Goal: Task Accomplishment & Management: Use online tool/utility

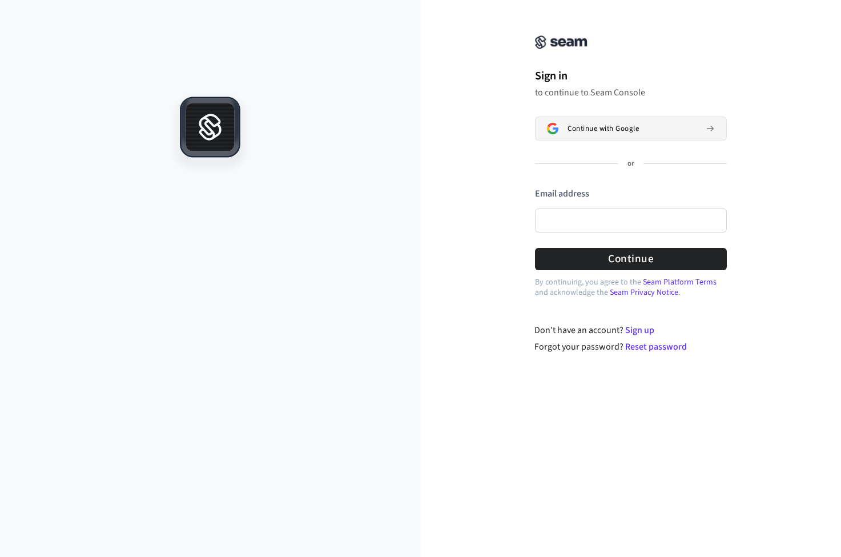
click at [580, 128] on span "Continue with Google" at bounding box center [602, 128] width 71 height 9
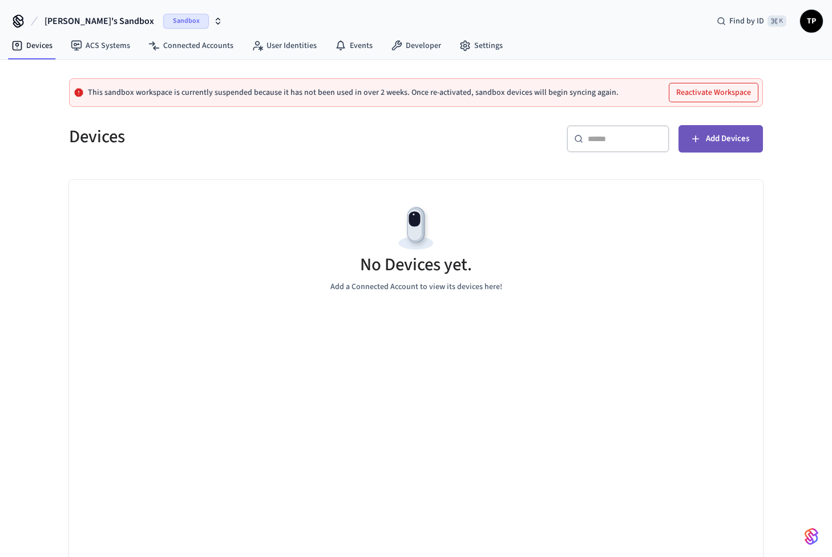
click at [735, 142] on span "Add Devices" at bounding box center [727, 138] width 43 height 15
click at [703, 93] on button "Reactivate Workspace" at bounding box center [714, 92] width 88 height 18
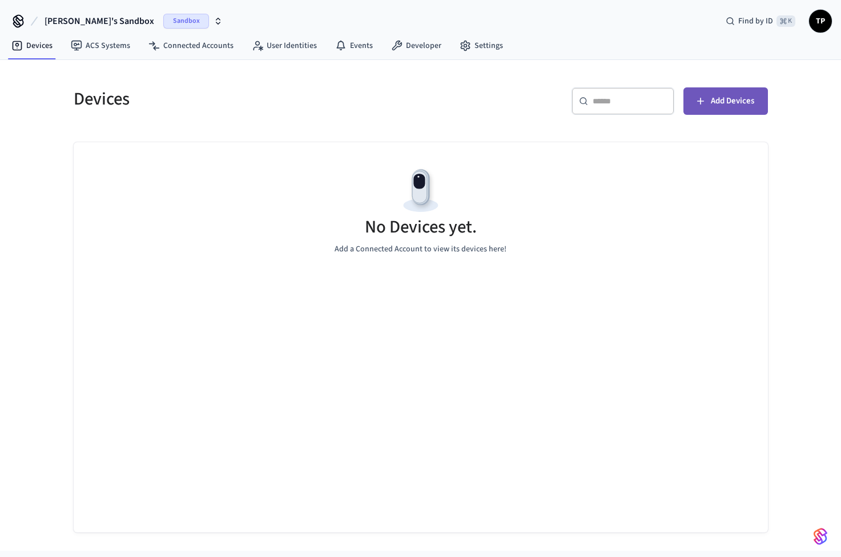
click at [728, 100] on span "Add Devices" at bounding box center [732, 101] width 43 height 15
click at [45, 46] on link "Devices" at bounding box center [31, 45] width 59 height 21
click at [163, 25] on span "Sandbox" at bounding box center [186, 21] width 46 height 15
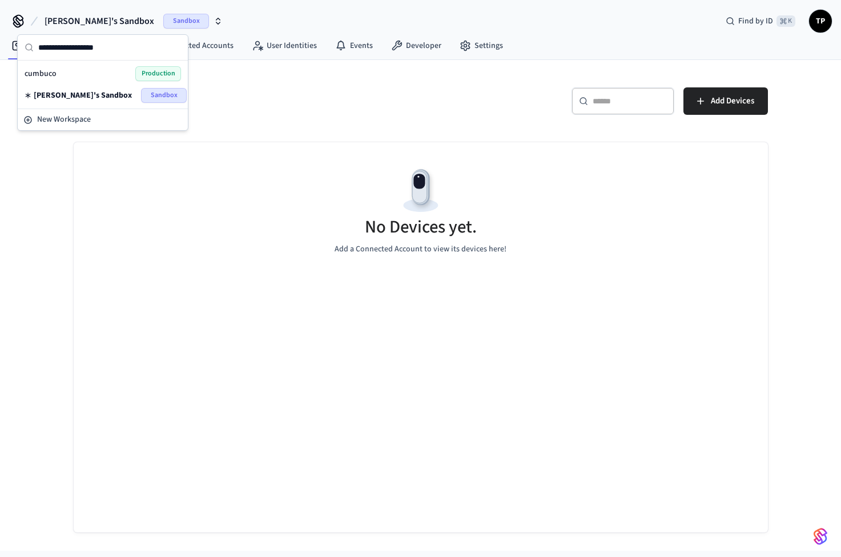
click at [61, 76] on div "cumbuco Production" at bounding box center [103, 73] width 156 height 15
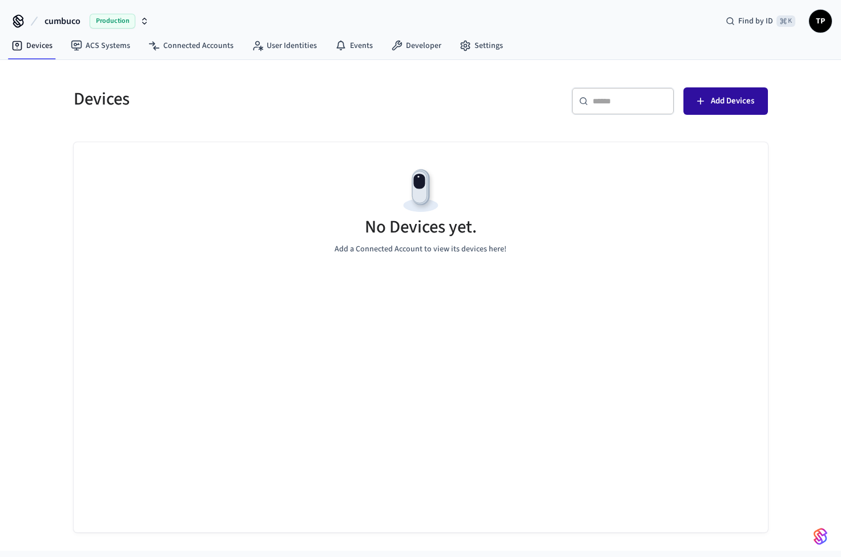
click at [724, 100] on span "Add Devices" at bounding box center [732, 101] width 43 height 15
click at [112, 20] on span "Production" at bounding box center [113, 21] width 46 height 15
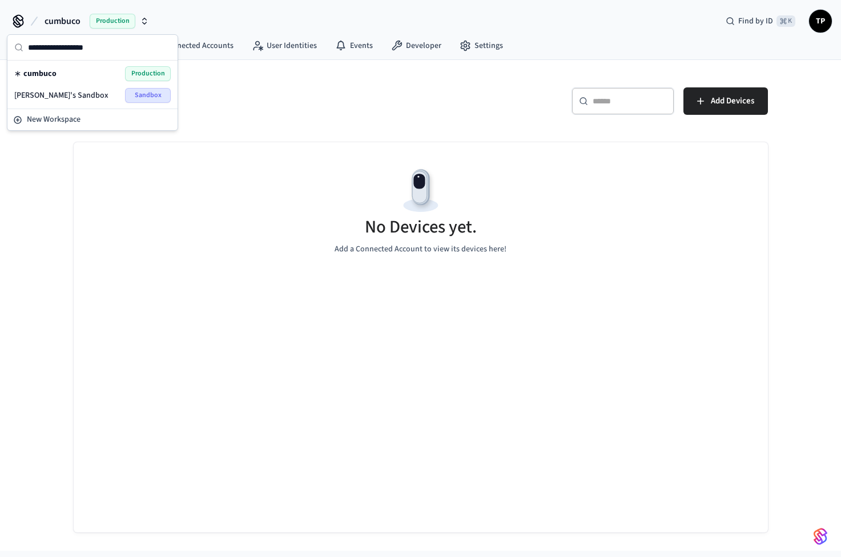
click at [118, 88] on div "[PERSON_NAME]'s Sandbox Sandbox" at bounding box center [92, 95] width 156 height 15
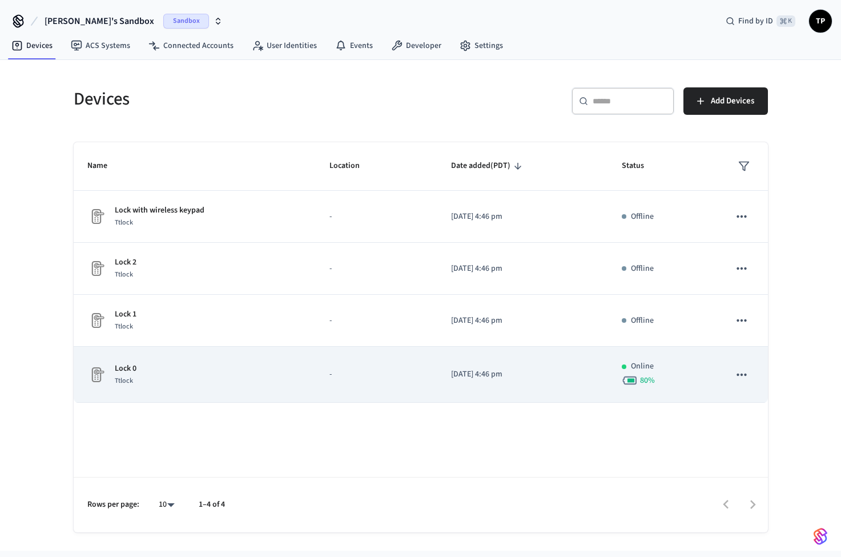
click at [418, 372] on p "-" at bounding box center [376, 374] width 94 height 12
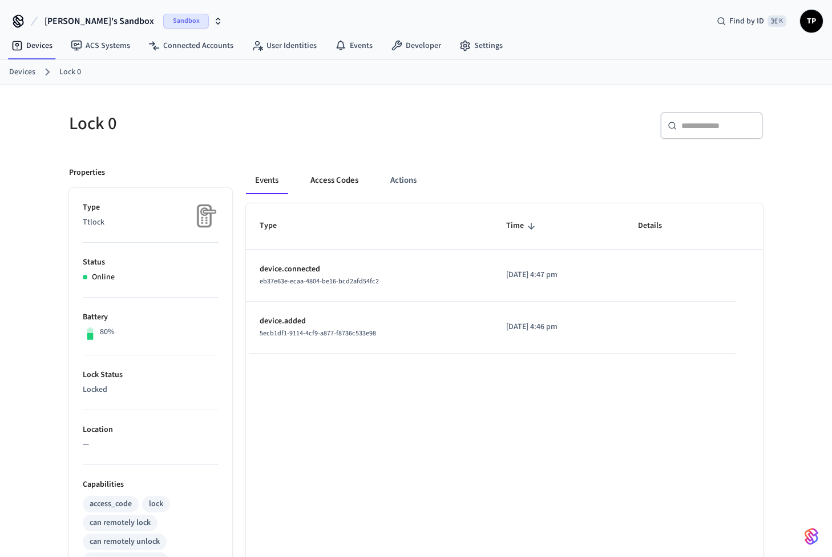
click at [342, 187] on button "Access Codes" at bounding box center [334, 180] width 66 height 27
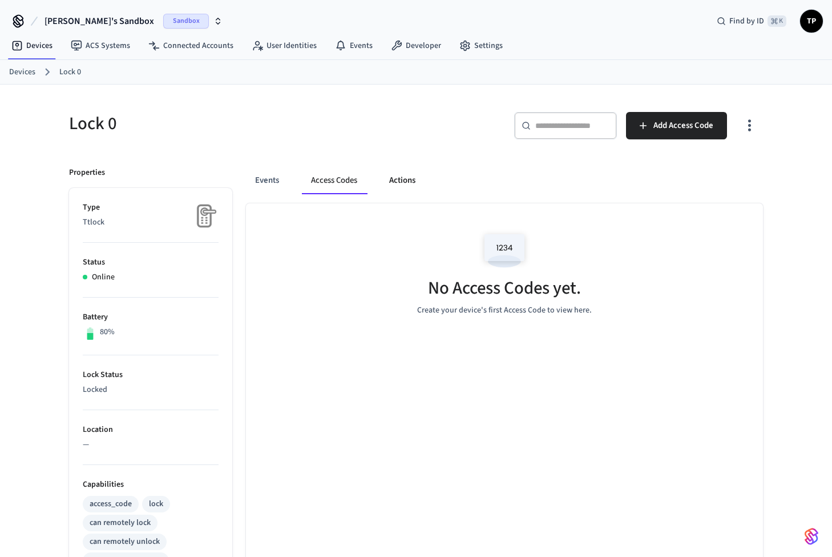
click at [385, 176] on button "Actions" at bounding box center [402, 180] width 45 height 27
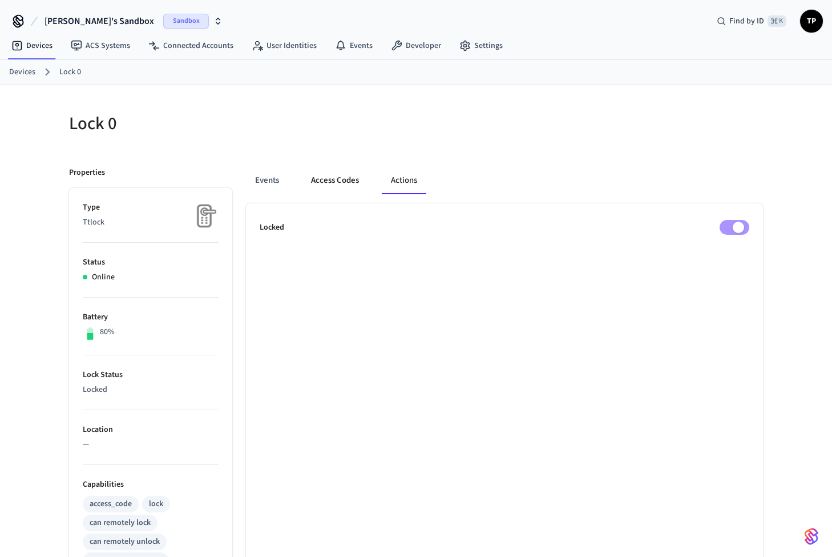
click at [362, 181] on button "Access Codes" at bounding box center [335, 180] width 66 height 27
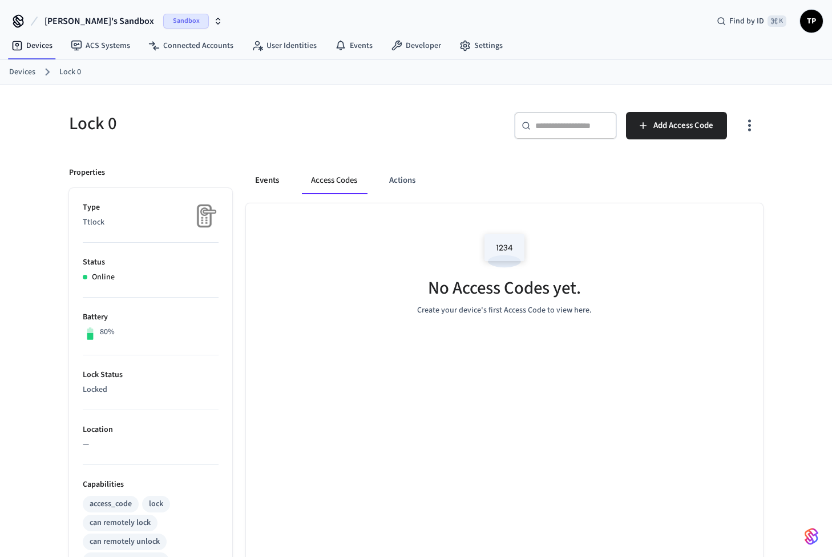
click at [281, 184] on button "Events" at bounding box center [267, 180] width 42 height 27
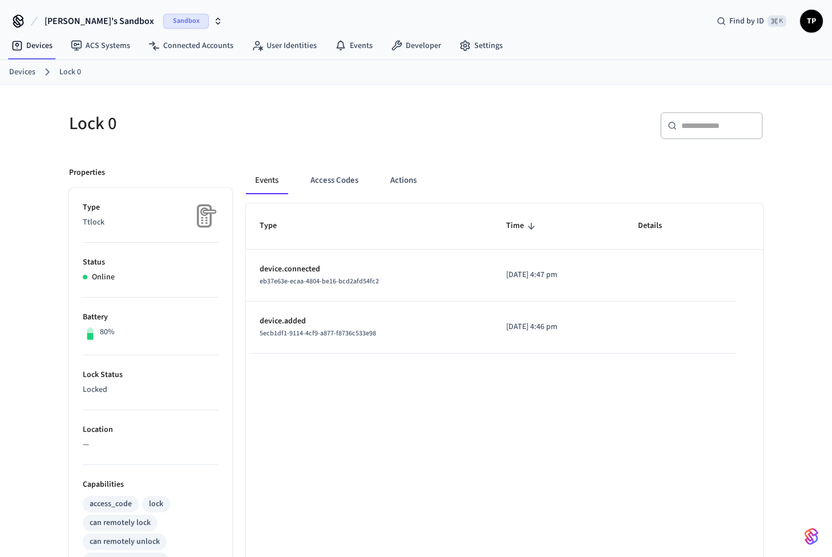
click at [163, 23] on span "Sandbox" at bounding box center [186, 21] width 46 height 15
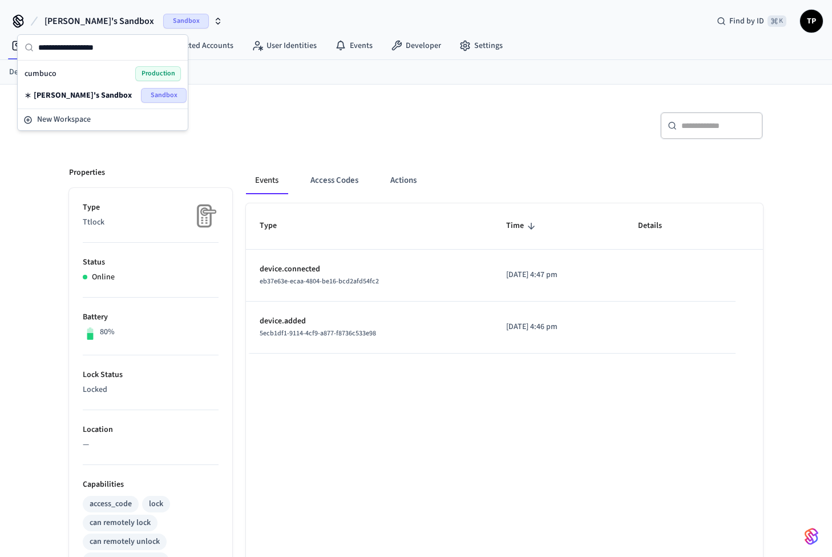
click at [404, 136] on div "Lock 0" at bounding box center [232, 123] width 354 height 50
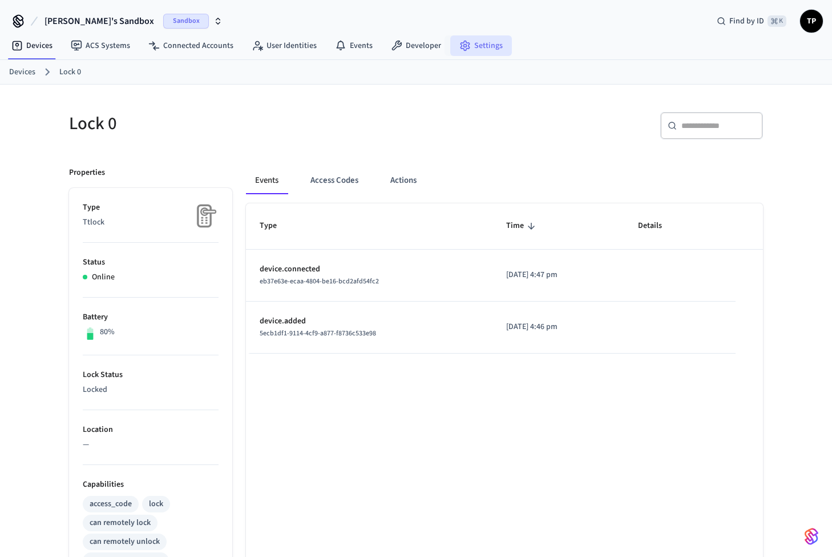
click at [461, 49] on icon at bounding box center [465, 46] width 9 height 10
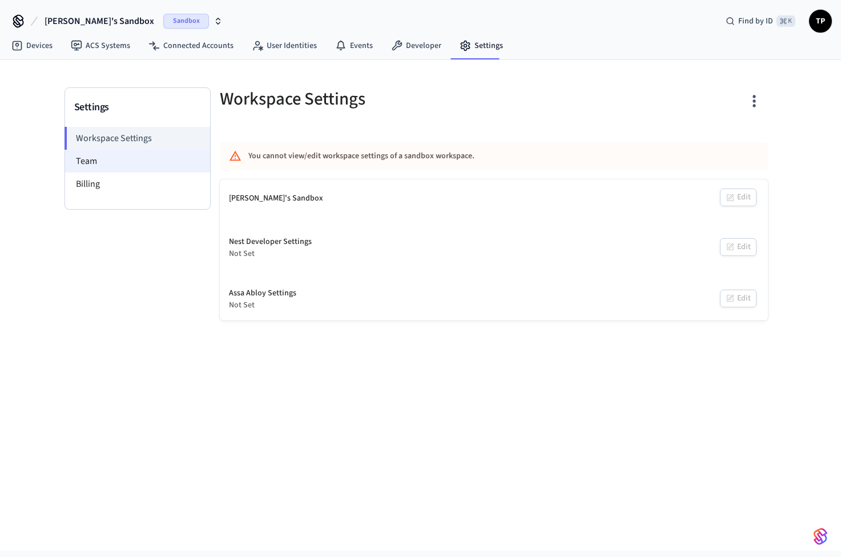
click at [149, 162] on li "Team" at bounding box center [137, 161] width 145 height 23
click at [138, 182] on li "Billing" at bounding box center [137, 183] width 145 height 23
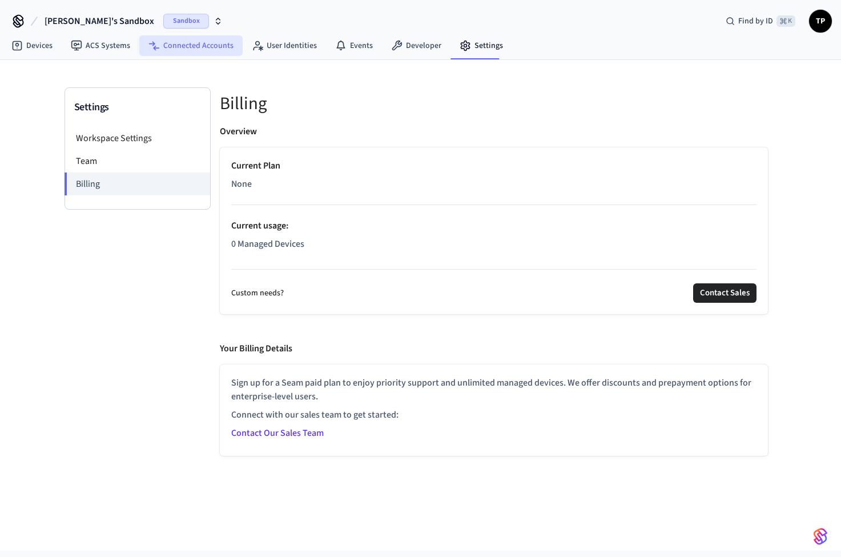
click at [184, 40] on link "Connected Accounts" at bounding box center [190, 45] width 103 height 21
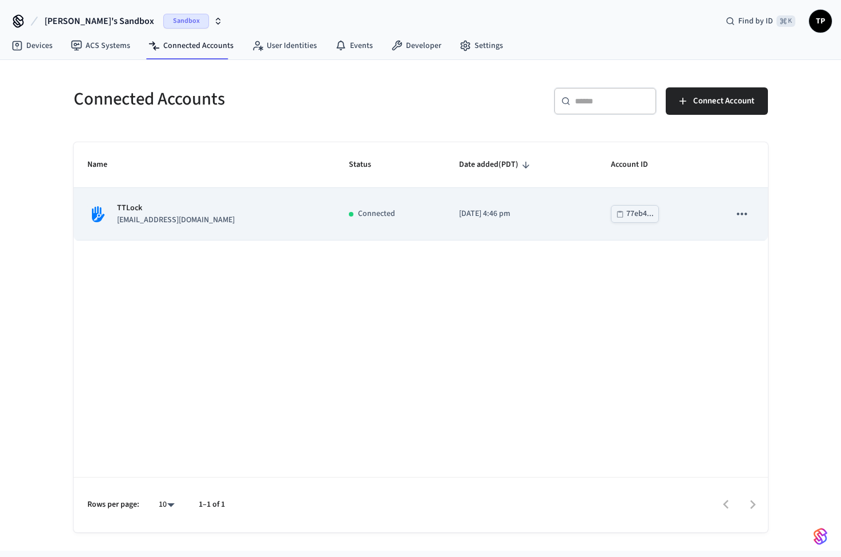
click at [742, 212] on icon "sticky table" at bounding box center [742, 213] width 10 height 2
click at [484, 219] on div at bounding box center [420, 278] width 841 height 557
click at [445, 217] on td "[DATE] 4:46 pm" at bounding box center [521, 214] width 152 height 52
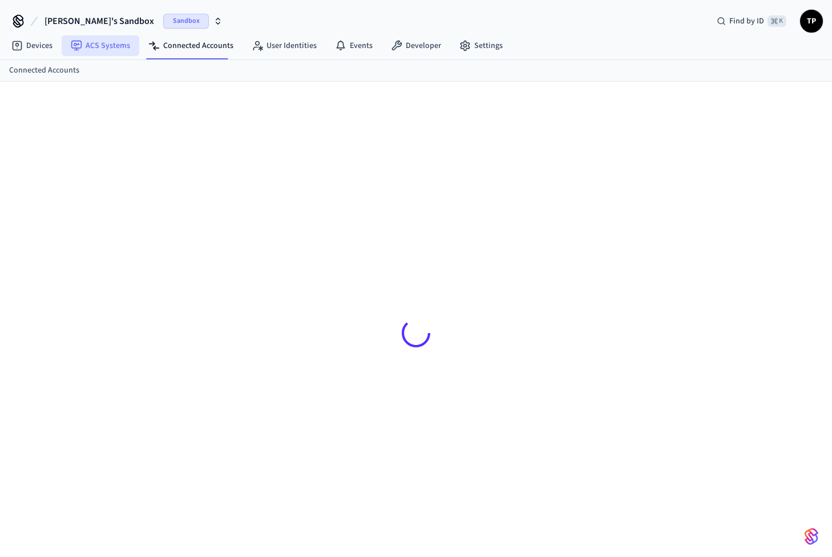
click at [114, 47] on link "ACS Systems" at bounding box center [101, 45] width 78 height 21
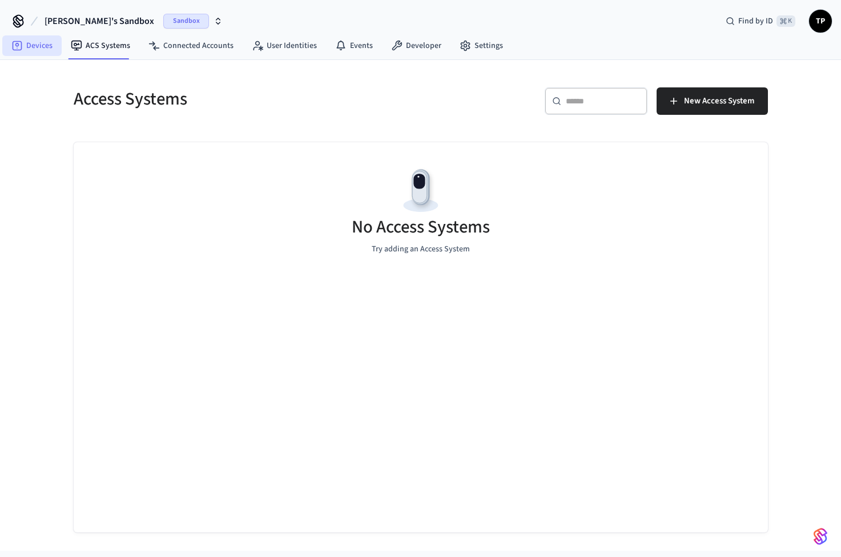
click at [47, 54] on link "Devices" at bounding box center [31, 45] width 59 height 21
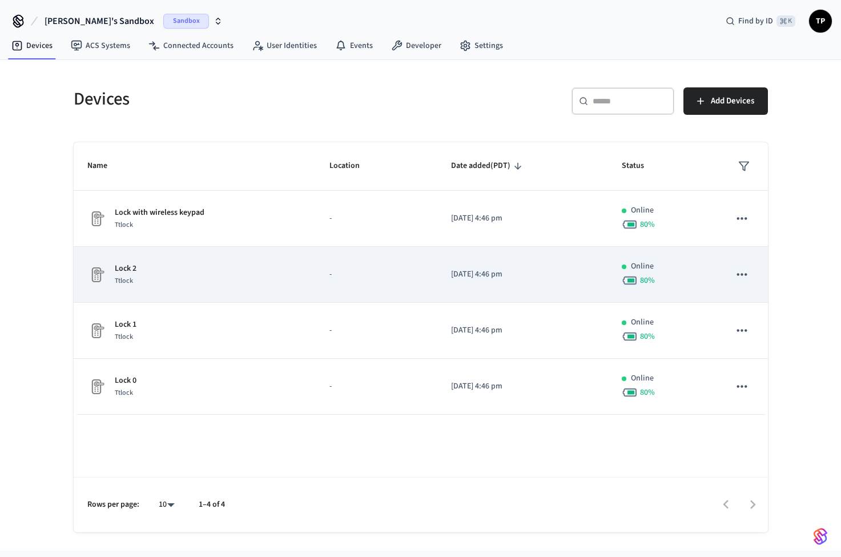
click at [172, 276] on div "Lock 2 Ttlock" at bounding box center [194, 275] width 215 height 24
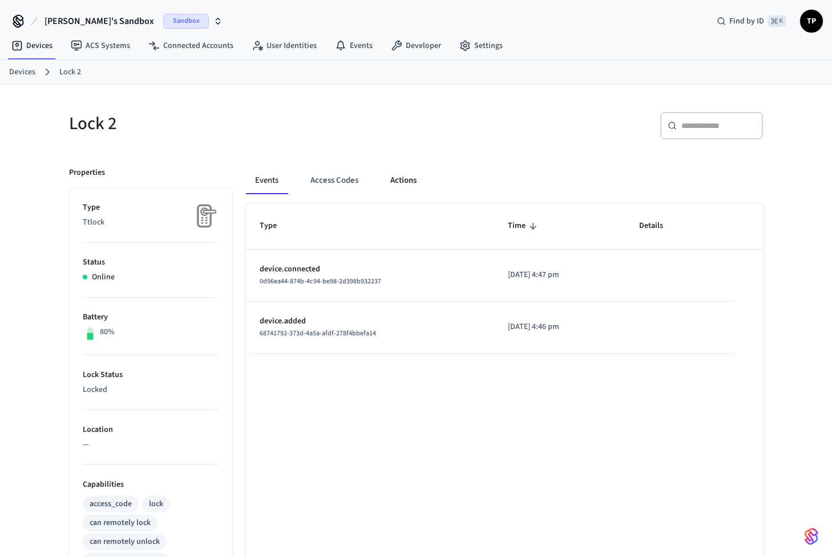
click at [401, 176] on button "Actions" at bounding box center [403, 180] width 45 height 27
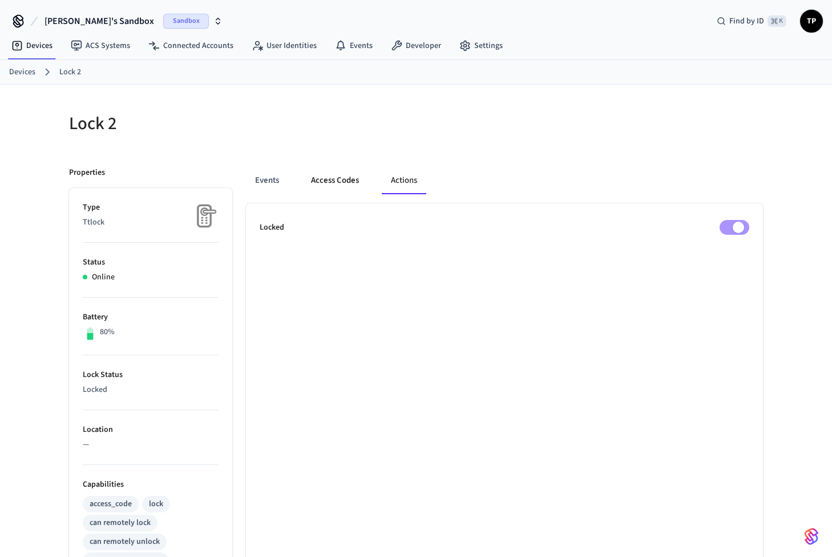
click at [331, 180] on button "Access Codes" at bounding box center [335, 180] width 66 height 27
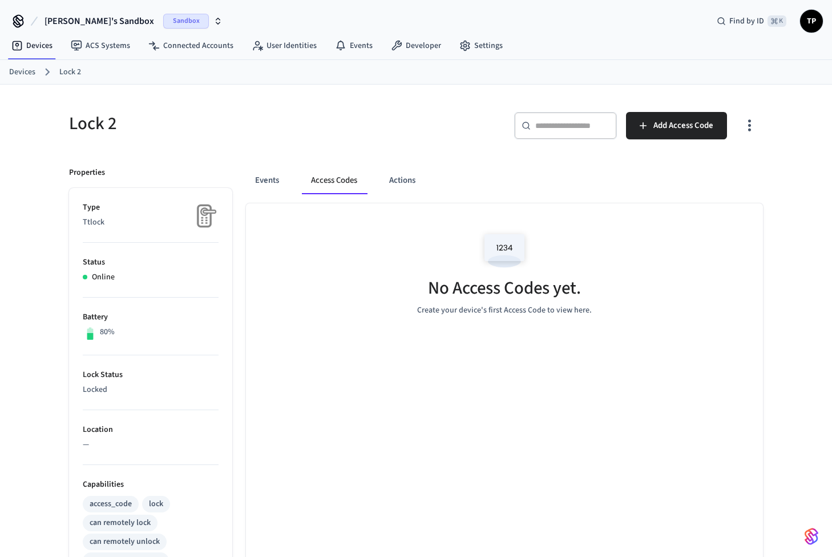
click at [506, 256] on img at bounding box center [504, 250] width 51 height 49
click at [478, 296] on h5 "No Access Codes yet." at bounding box center [504, 287] width 153 height 23
click at [708, 134] on button "Add Access Code" at bounding box center [676, 125] width 101 height 27
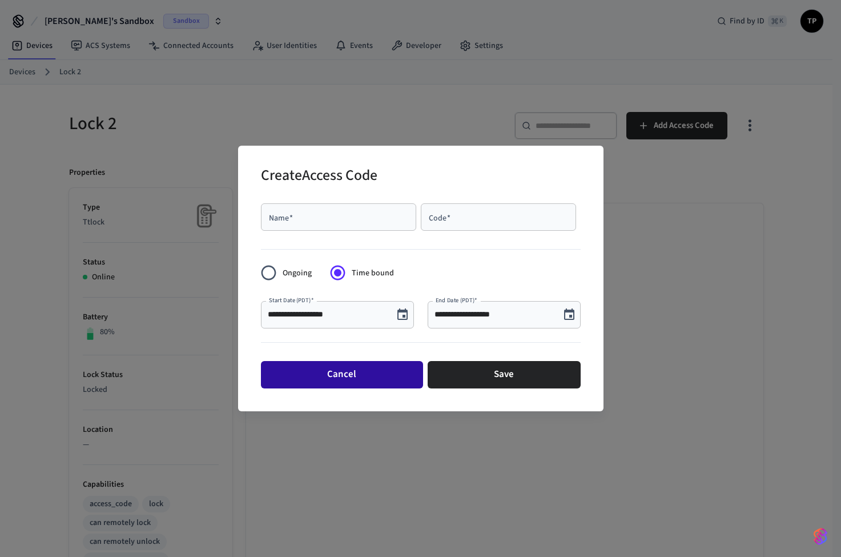
click at [365, 372] on button "Cancel" at bounding box center [342, 374] width 162 height 27
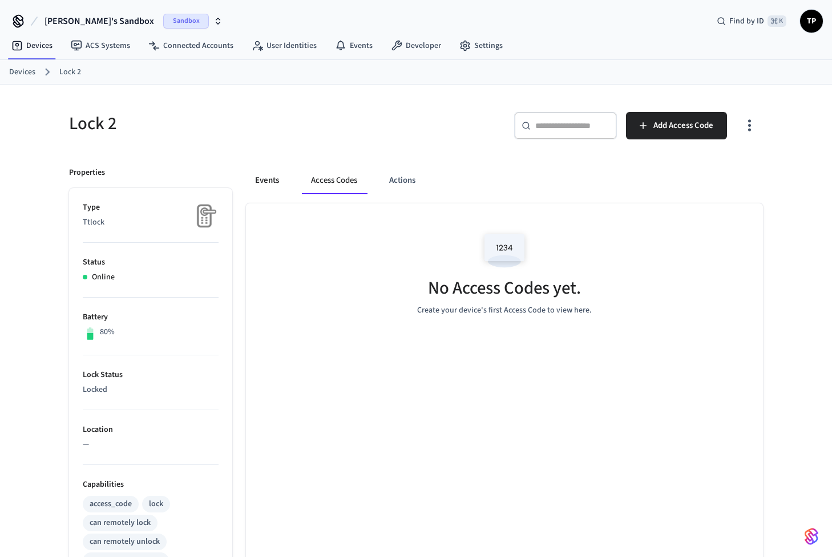
click at [284, 175] on button "Events" at bounding box center [267, 180] width 42 height 27
